Goal: Task Accomplishment & Management: Complete application form

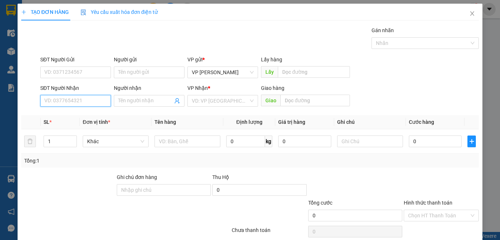
click at [59, 102] on input "SĐT Người Nhận" at bounding box center [75, 101] width 71 height 12
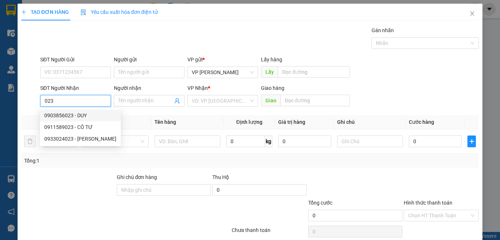
click at [78, 119] on div "0903856023 - DUY" at bounding box center [80, 116] width 72 height 8
type input "0903856023"
type input "DUY"
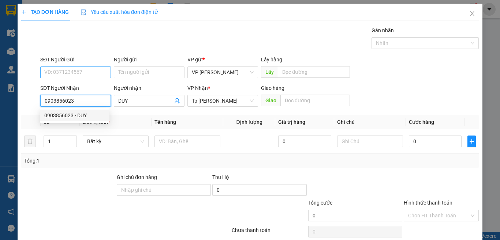
type input "0903856023"
click at [95, 71] on input "SĐT Người Gửi" at bounding box center [75, 73] width 71 height 12
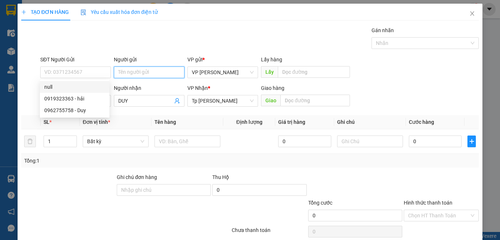
click at [122, 73] on input "Người gửi" at bounding box center [149, 73] width 71 height 12
paste input "ụi"
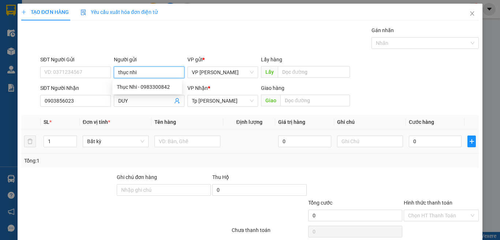
type input "thục nhi"
click at [232, 149] on td at bounding box center [249, 141] width 52 height 25
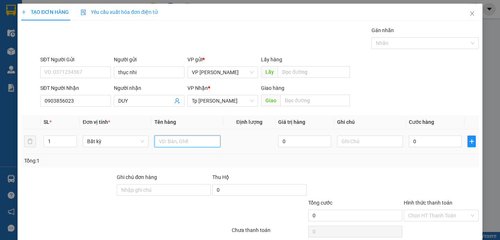
click at [208, 141] on input "text" at bounding box center [187, 142] width 66 height 12
paste input "ôp"
paste input "ộp"
paste input "án"
paste input "ắng"
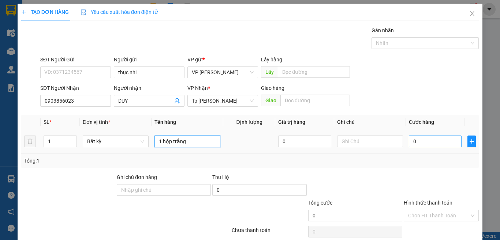
type input "1 hộp trắng"
click at [435, 143] on input "0" at bounding box center [435, 142] width 53 height 12
type input "2"
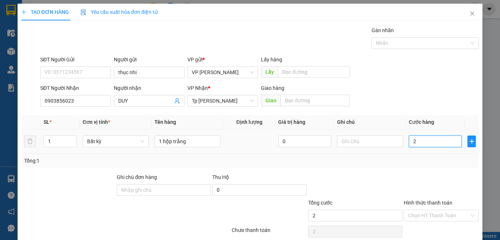
type input "0"
type input "03"
type input "3"
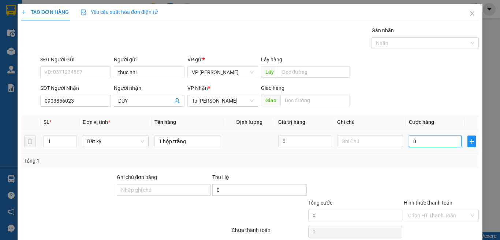
type input "3"
type input "030"
type input "30"
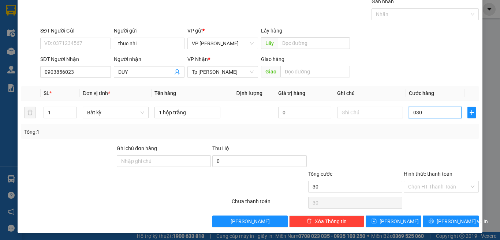
scroll to position [30, 0]
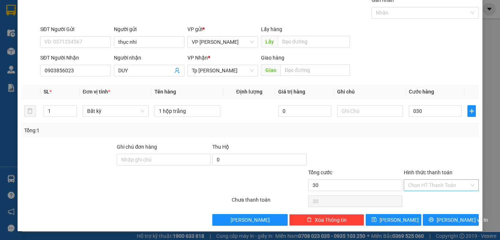
click at [433, 185] on input "Hình thức thanh toán" at bounding box center [438, 185] width 61 height 11
type input "30.000"
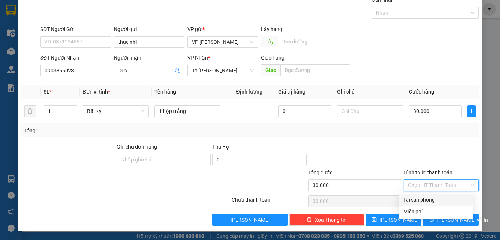
click at [435, 197] on div "Tại văn phòng" at bounding box center [435, 200] width 65 height 8
type input "0"
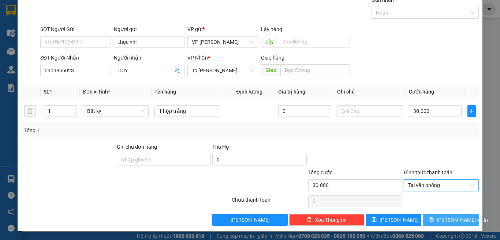
click at [439, 222] on span "[PERSON_NAME] và In" at bounding box center [461, 220] width 51 height 8
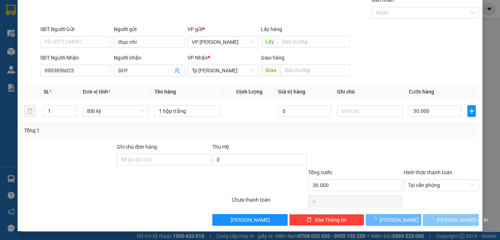
scroll to position [15, 0]
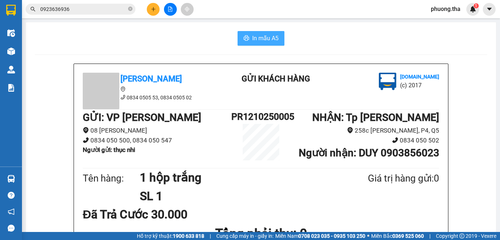
click at [256, 41] on span "In mẫu A5" at bounding box center [265, 38] width 26 height 9
click at [258, 42] on span "In mẫu A5" at bounding box center [265, 38] width 26 height 9
